Goal: Information Seeking & Learning: Learn about a topic

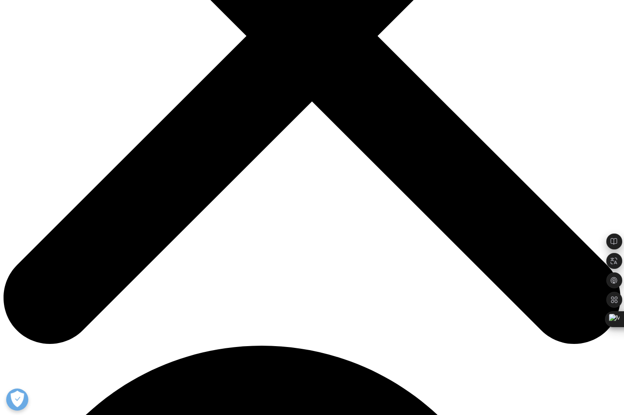
scroll to position [253, 0]
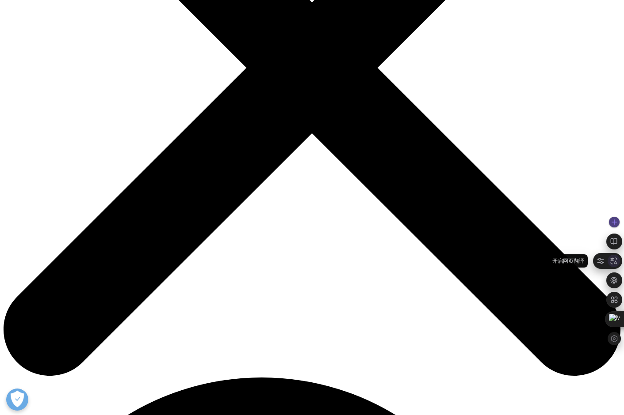
click at [613, 262] on icon at bounding box center [614, 261] width 8 height 8
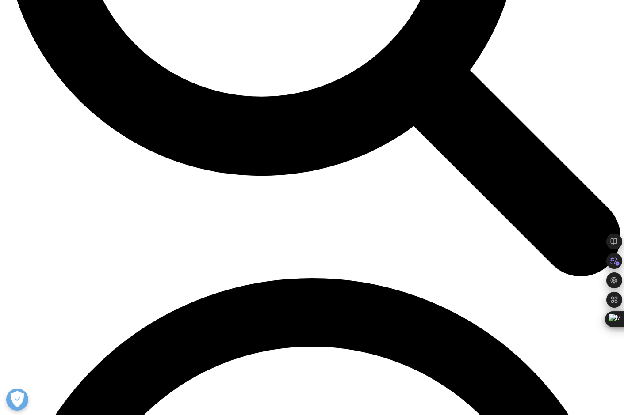
scroll to position [977, 0]
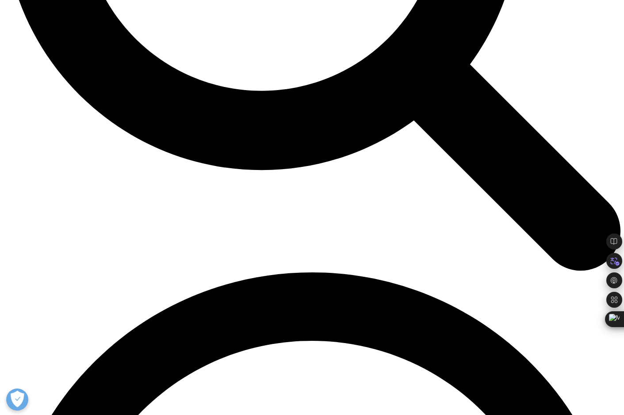
drag, startPoint x: 139, startPoint y: 34, endPoint x: 184, endPoint y: 35, distance: 45.5
copy monica-translate-origin-text "Autoimmune"
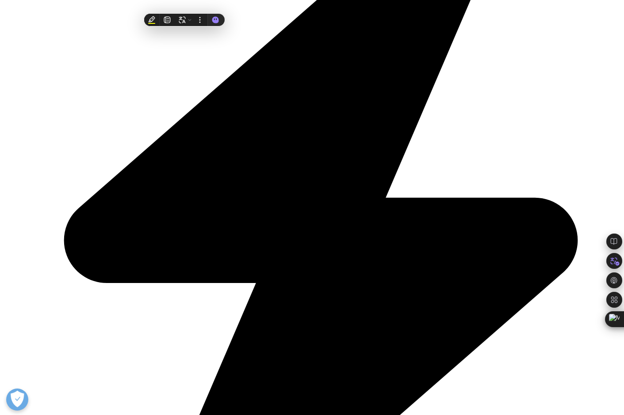
scroll to position [2486, 0]
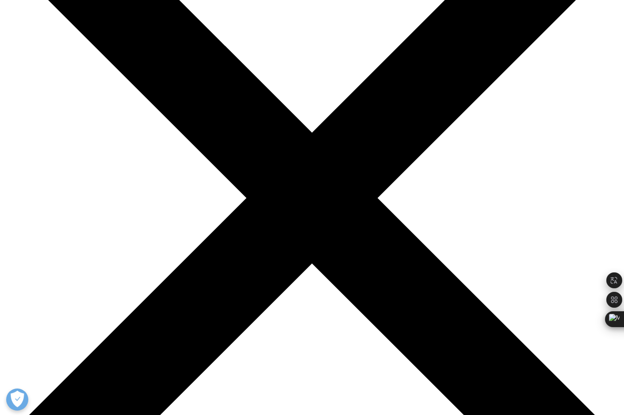
scroll to position [108, 0]
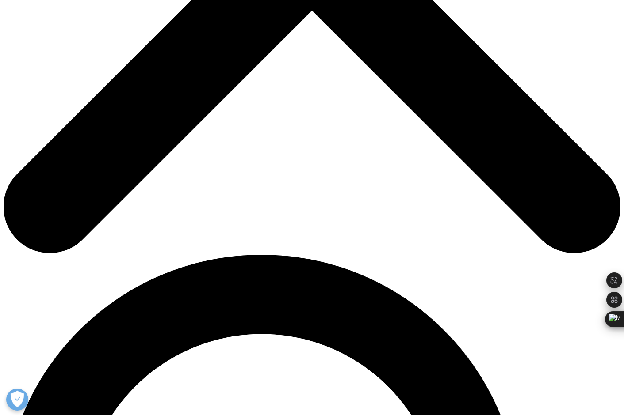
scroll to position [338, 0]
